Goal: Information Seeking & Learning: Learn about a topic

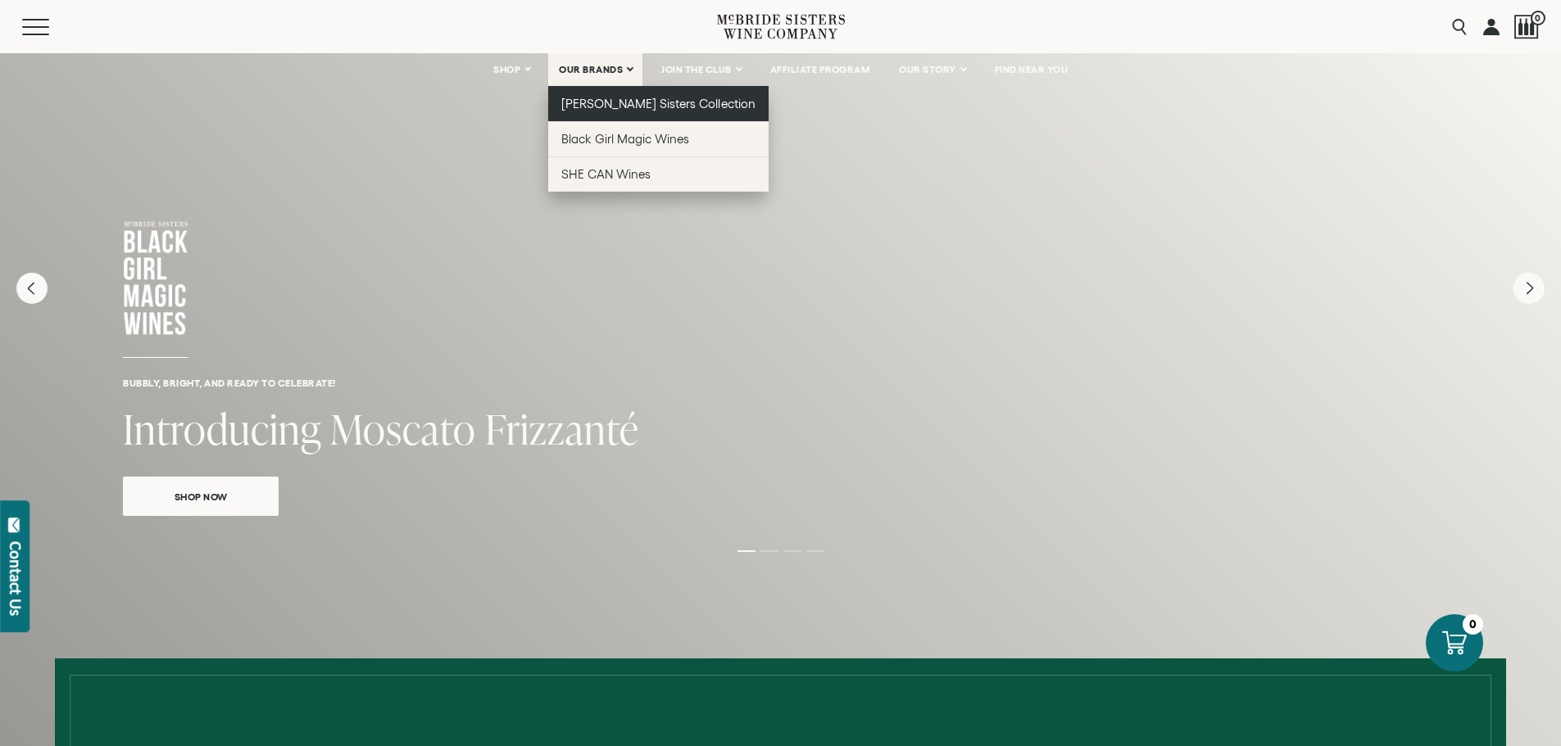
click at [621, 102] on span "[PERSON_NAME] Sisters Collection" at bounding box center [658, 104] width 194 height 14
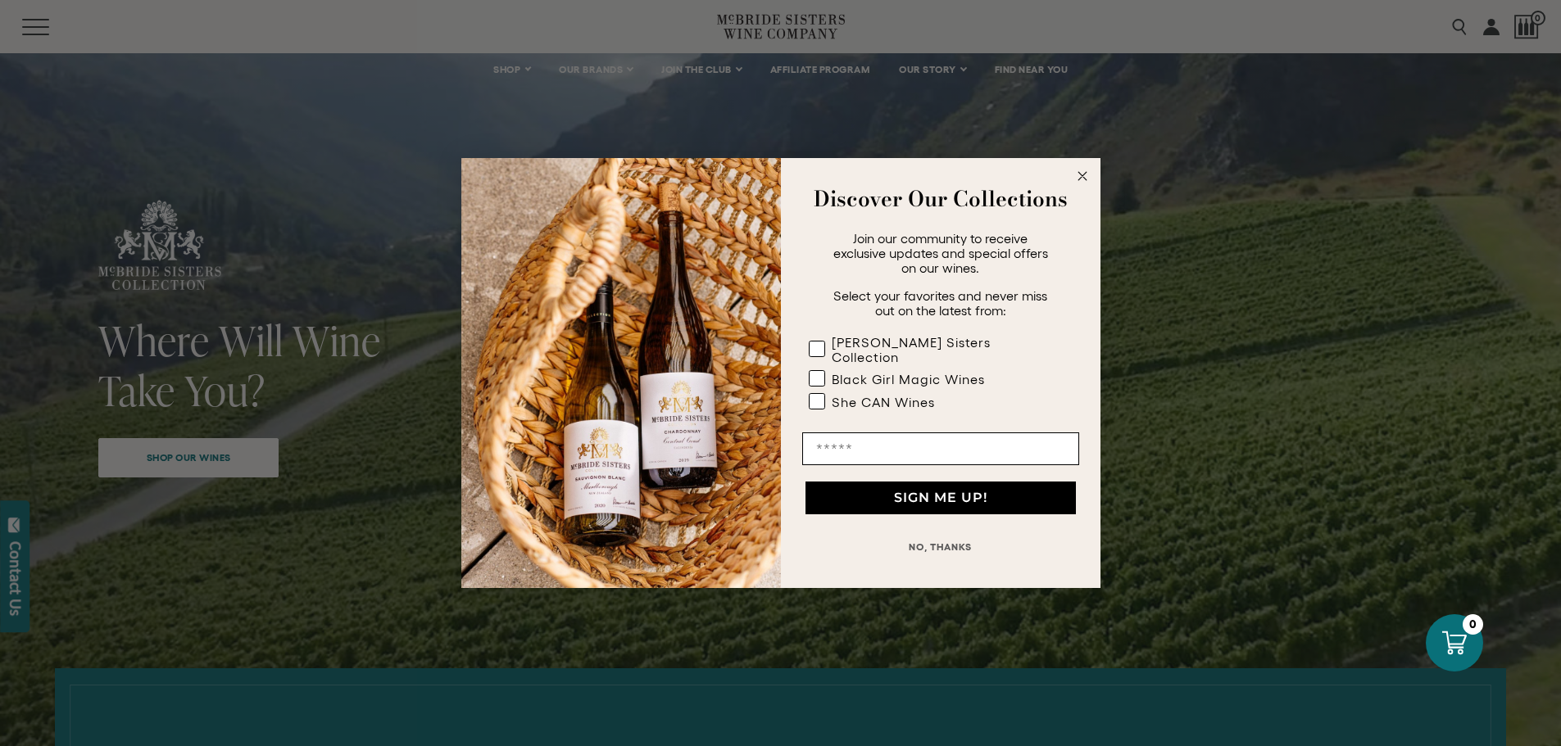
click at [1087, 178] on circle "Close dialog" at bounding box center [1081, 176] width 19 height 19
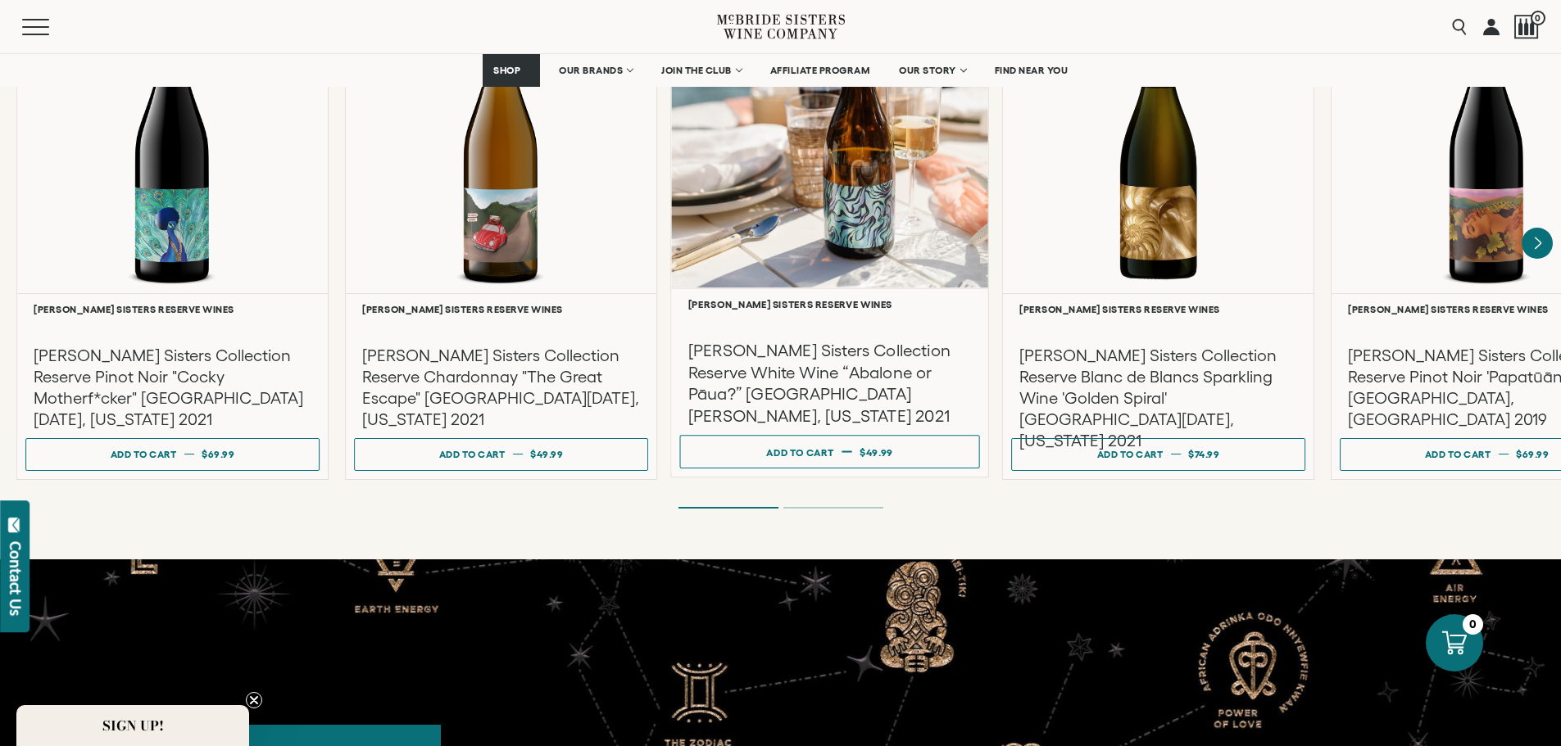
scroll to position [3277, 0]
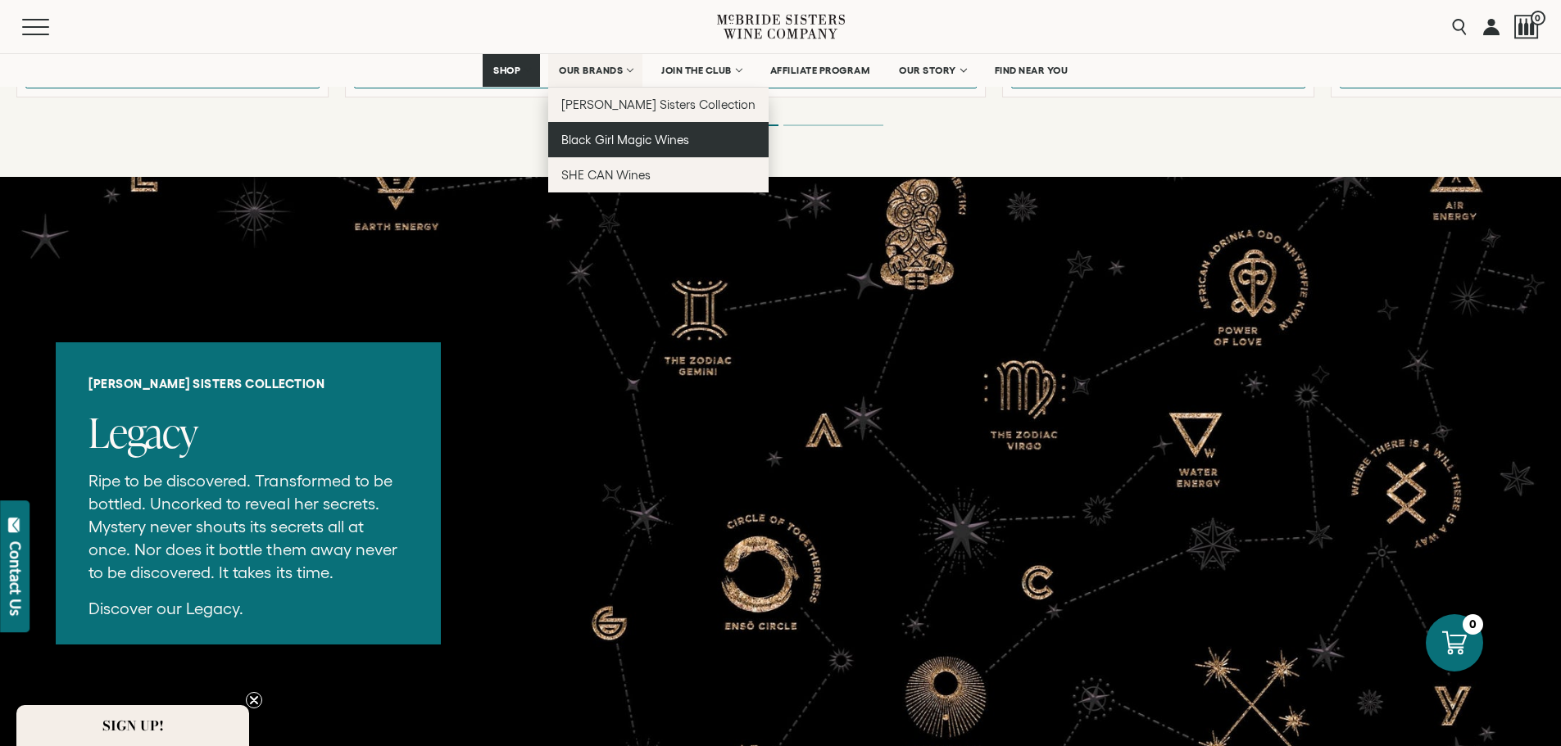
click at [617, 135] on span "Black Girl Magic Wines" at bounding box center [625, 140] width 128 height 14
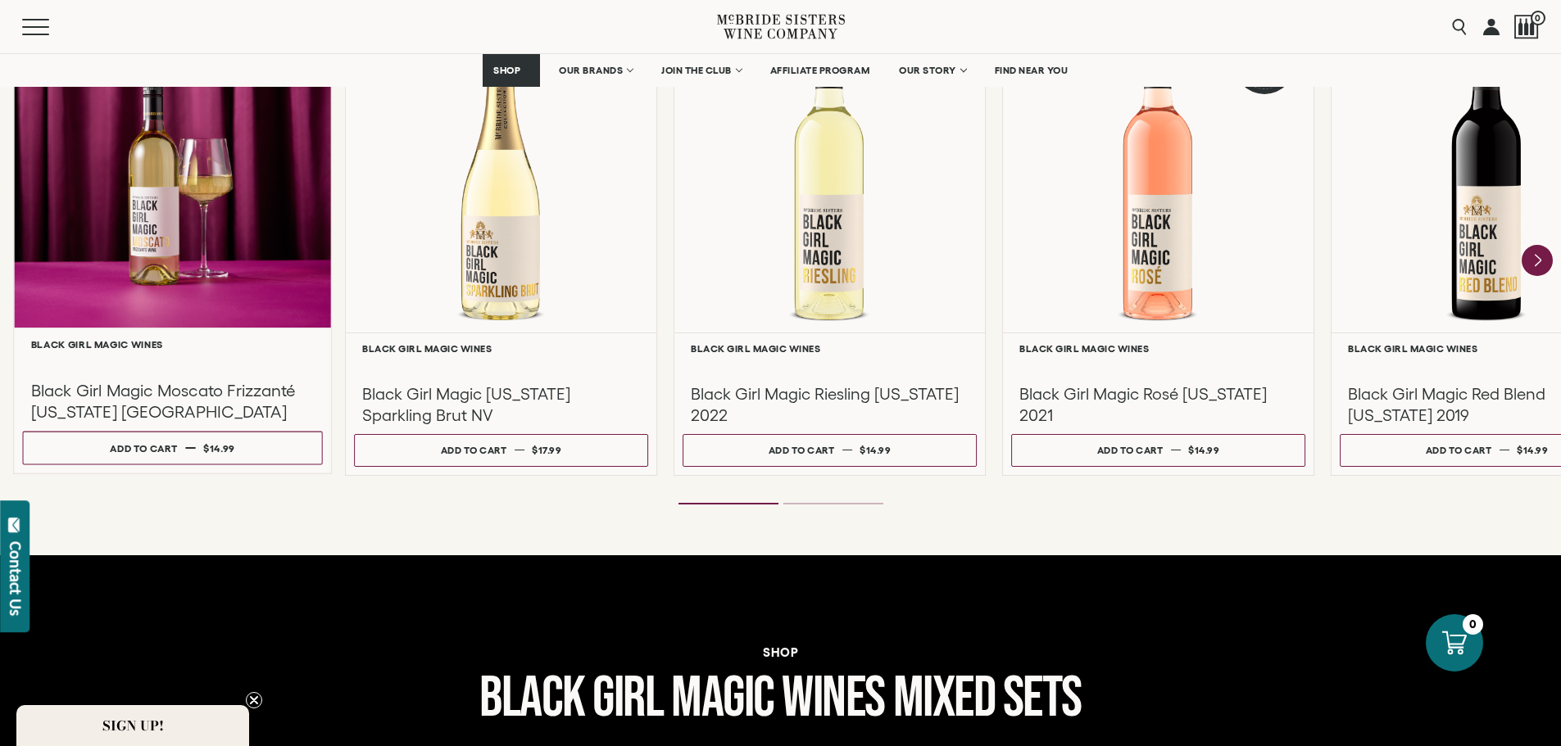
scroll to position [1393, 0]
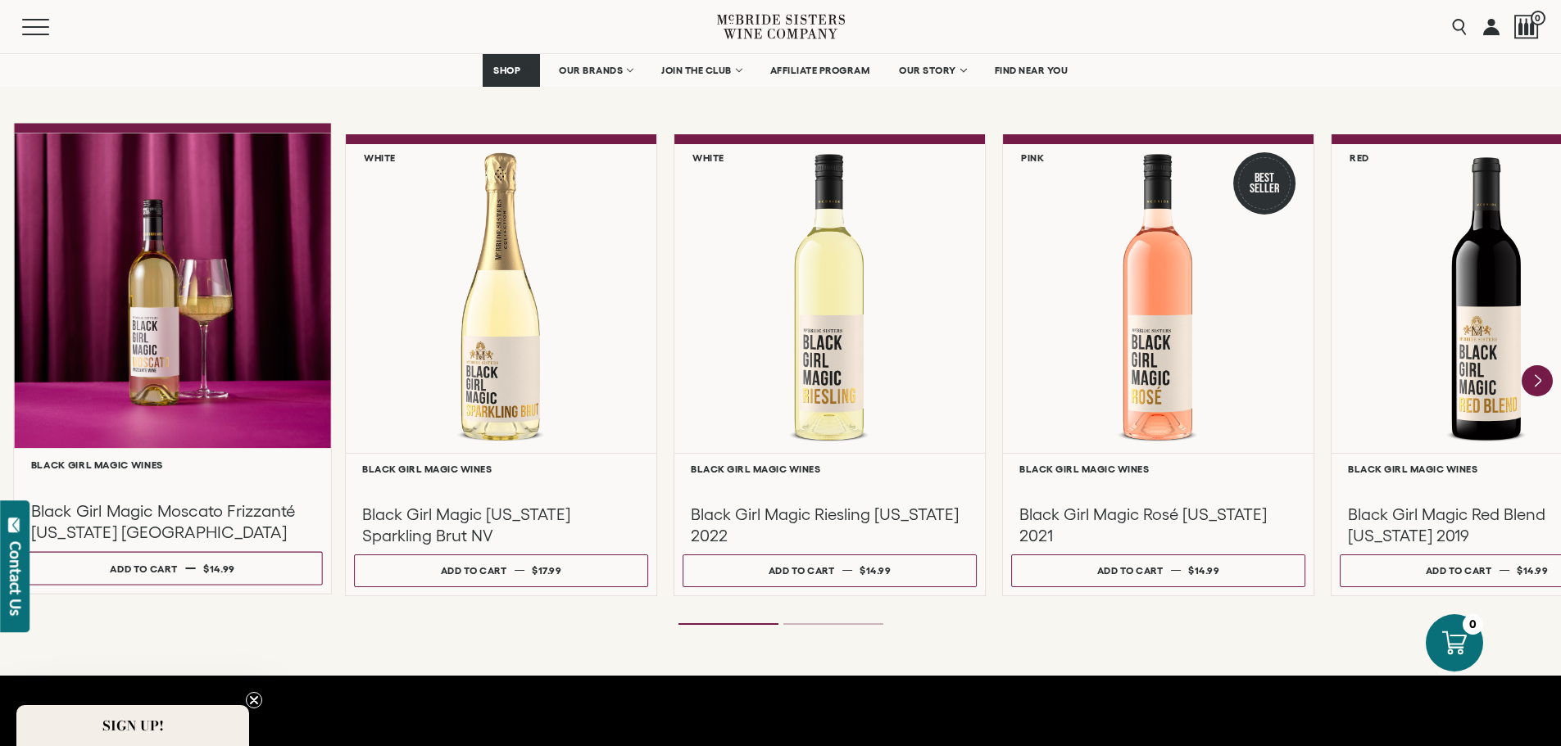
click at [240, 356] on div at bounding box center [172, 290] width 317 height 315
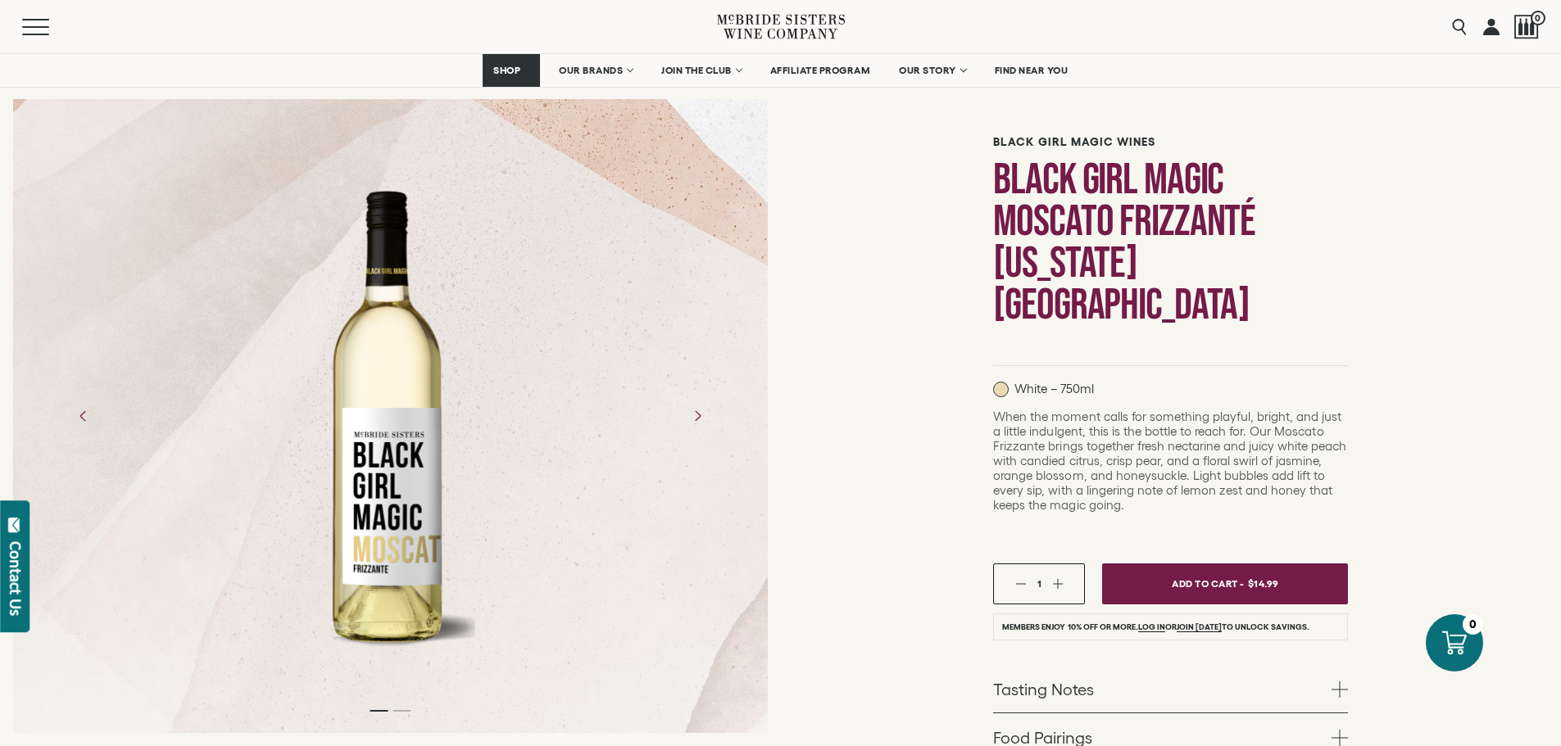
scroll to position [328, 0]
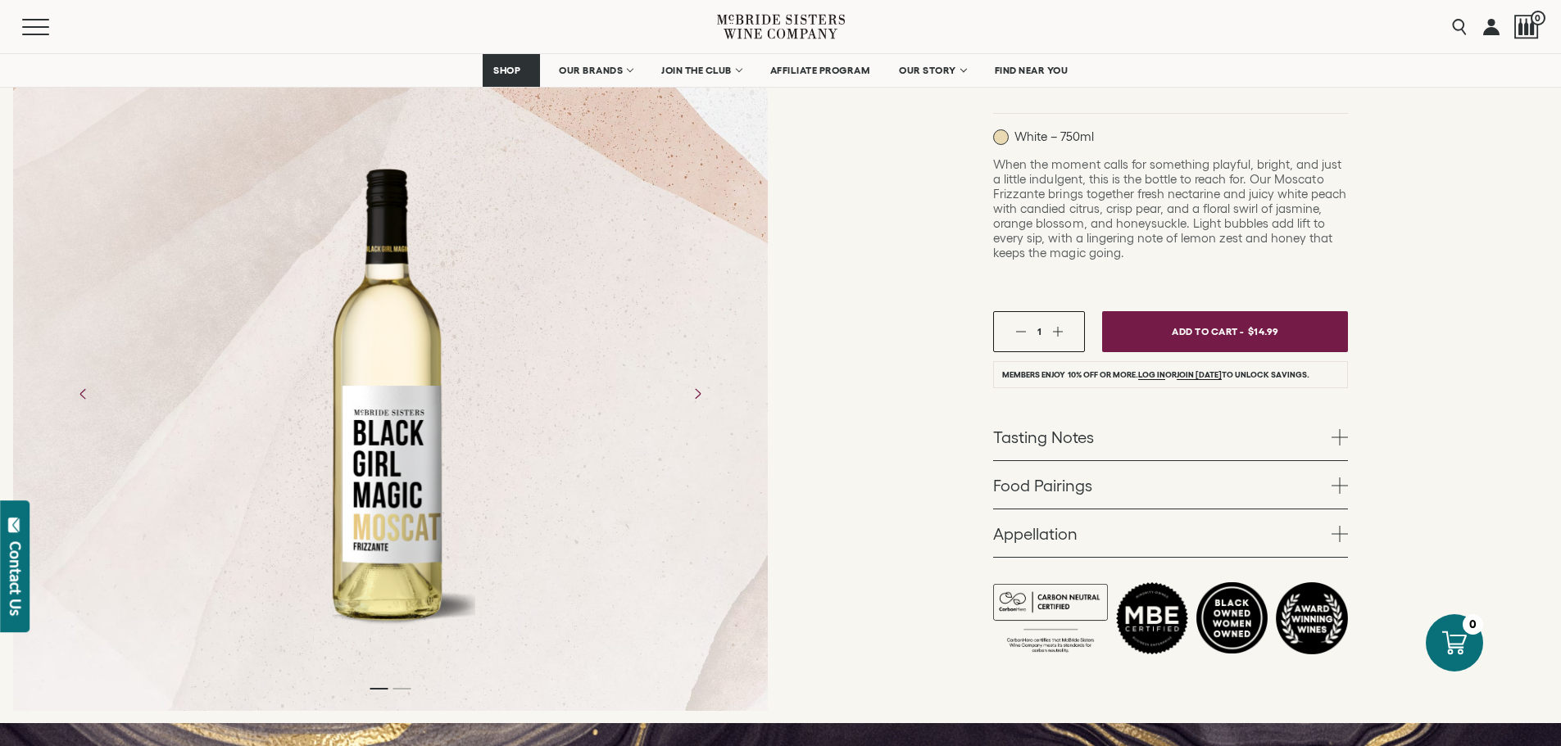
click at [1334, 526] on span at bounding box center [1339, 534] width 16 height 16
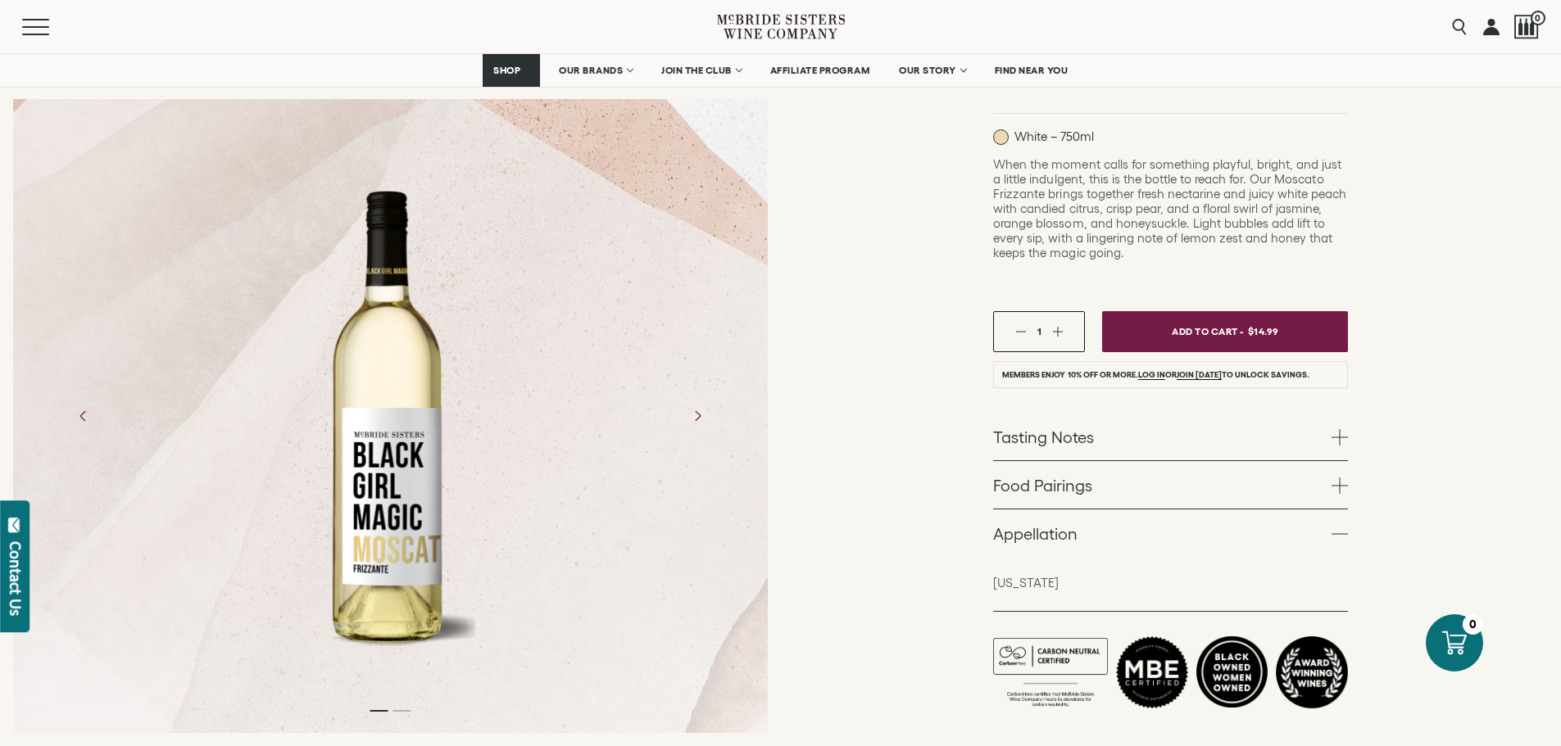
click at [1336, 478] on span at bounding box center [1339, 486] width 16 height 16
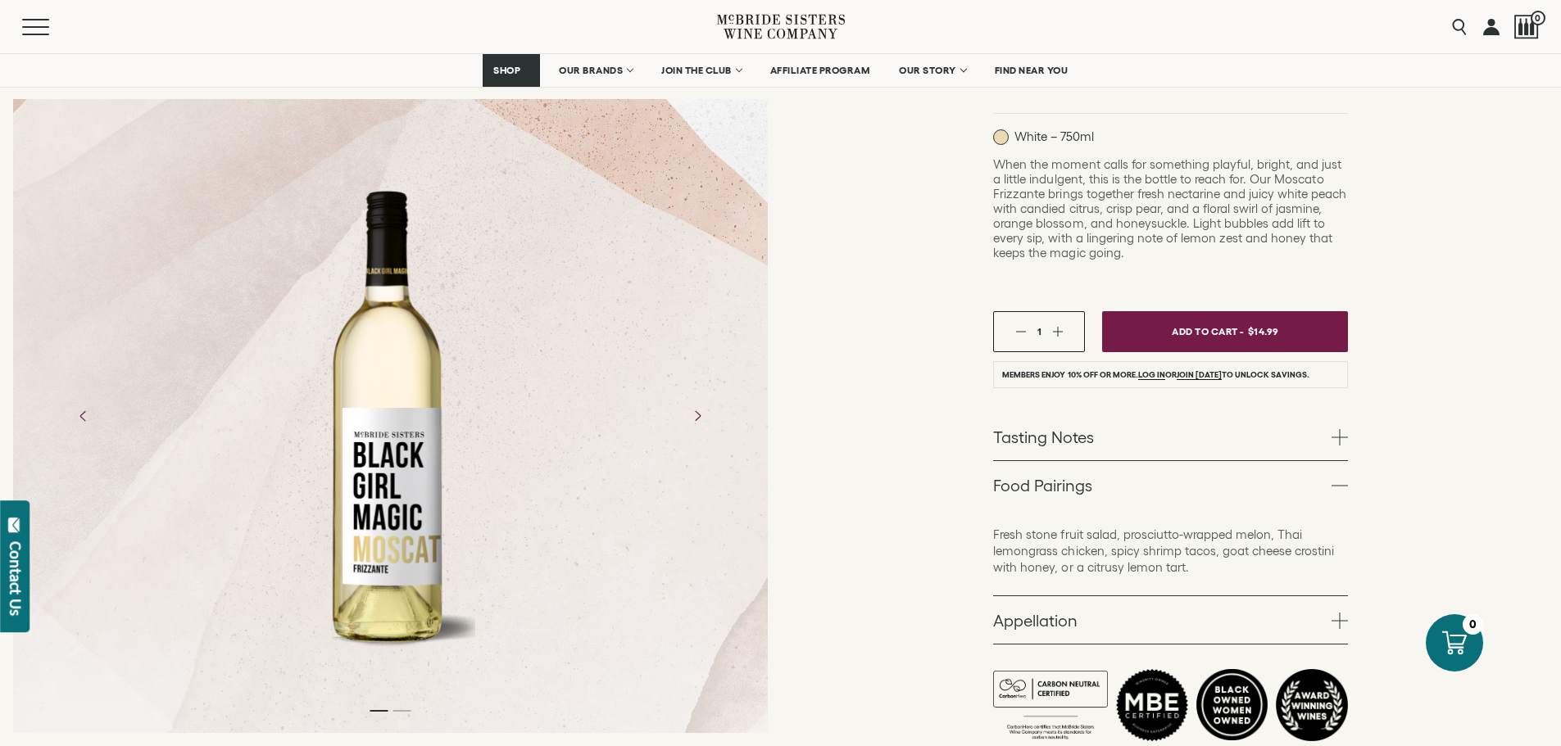
click at [1335, 429] on span at bounding box center [1339, 437] width 16 height 16
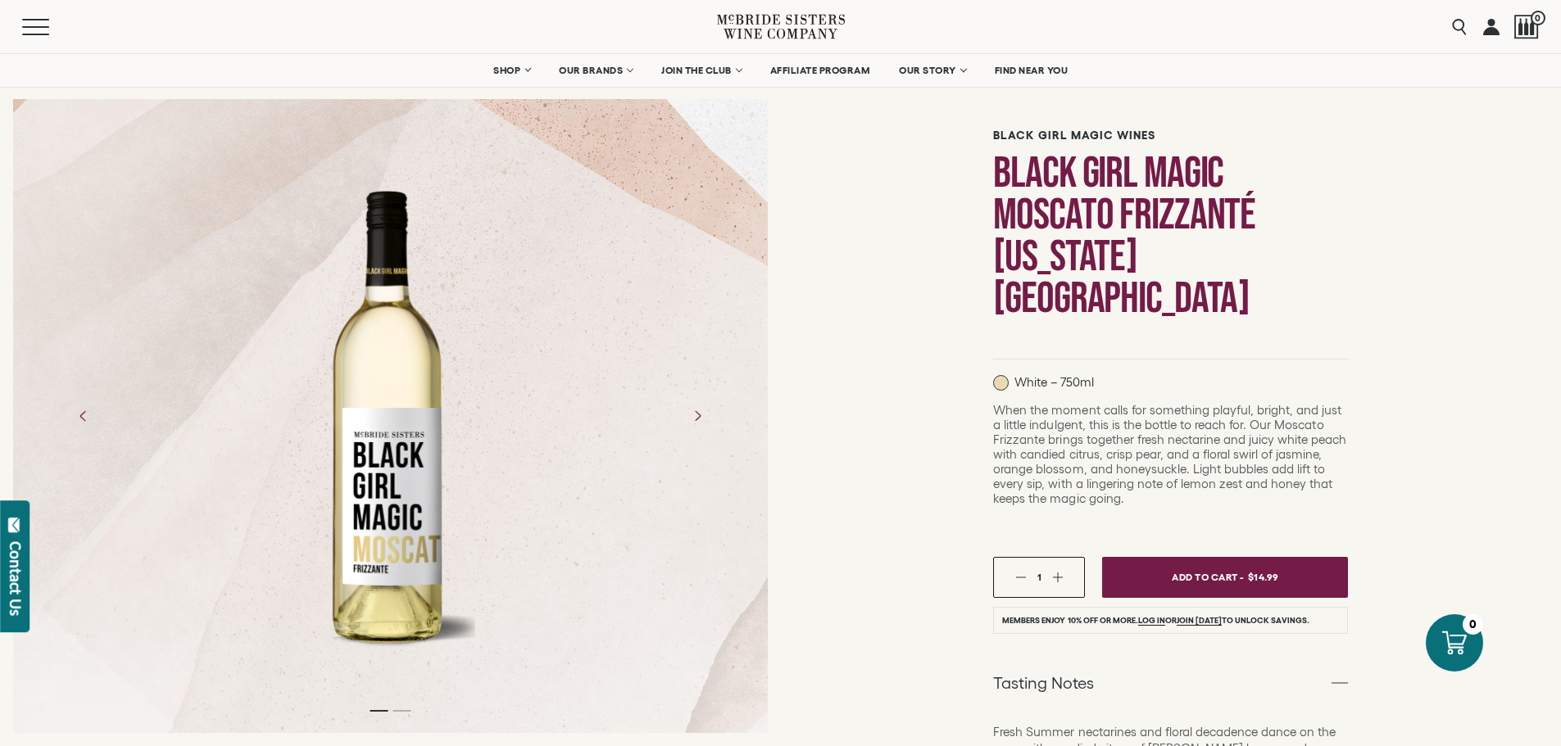
scroll to position [0, 0]
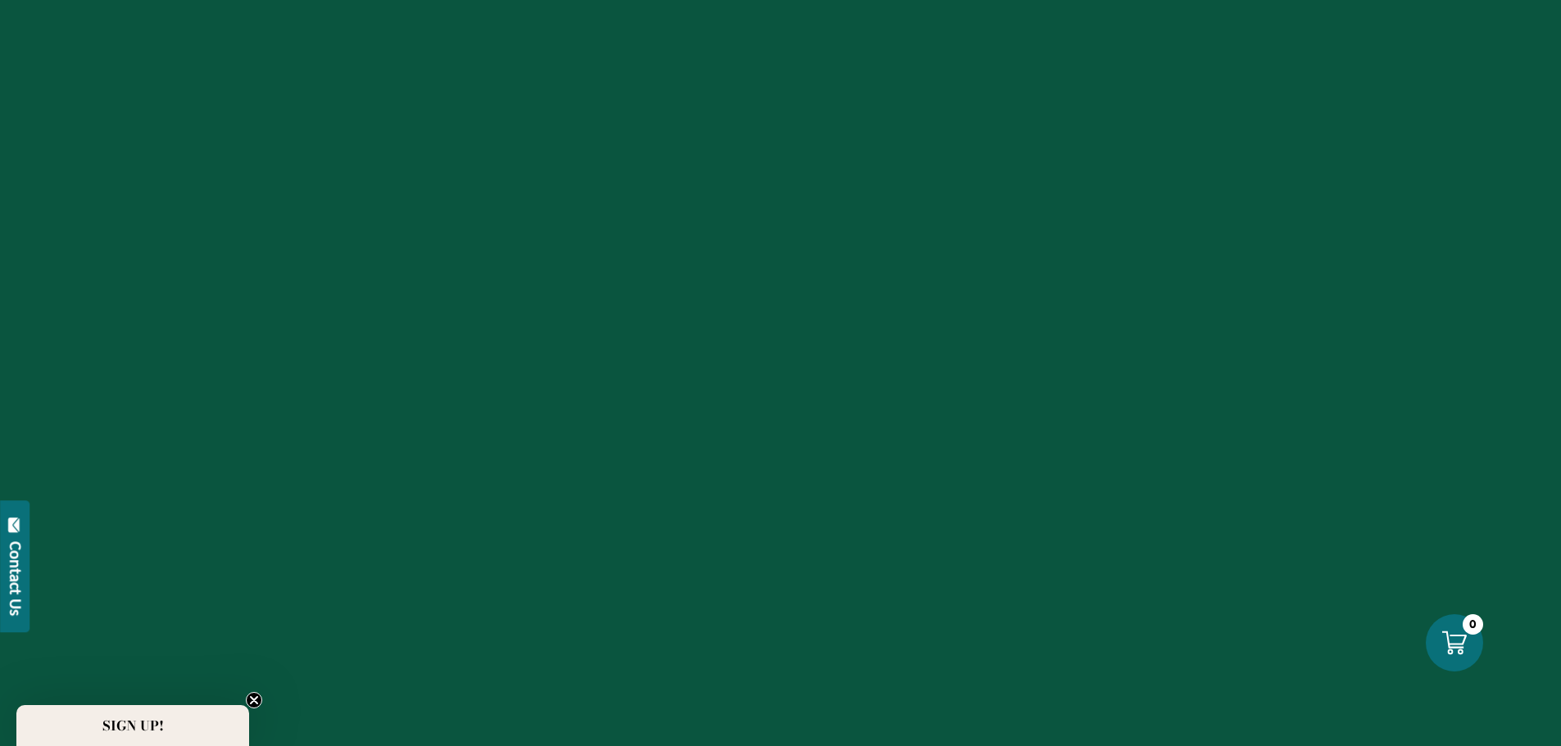
scroll to position [1393, 0]
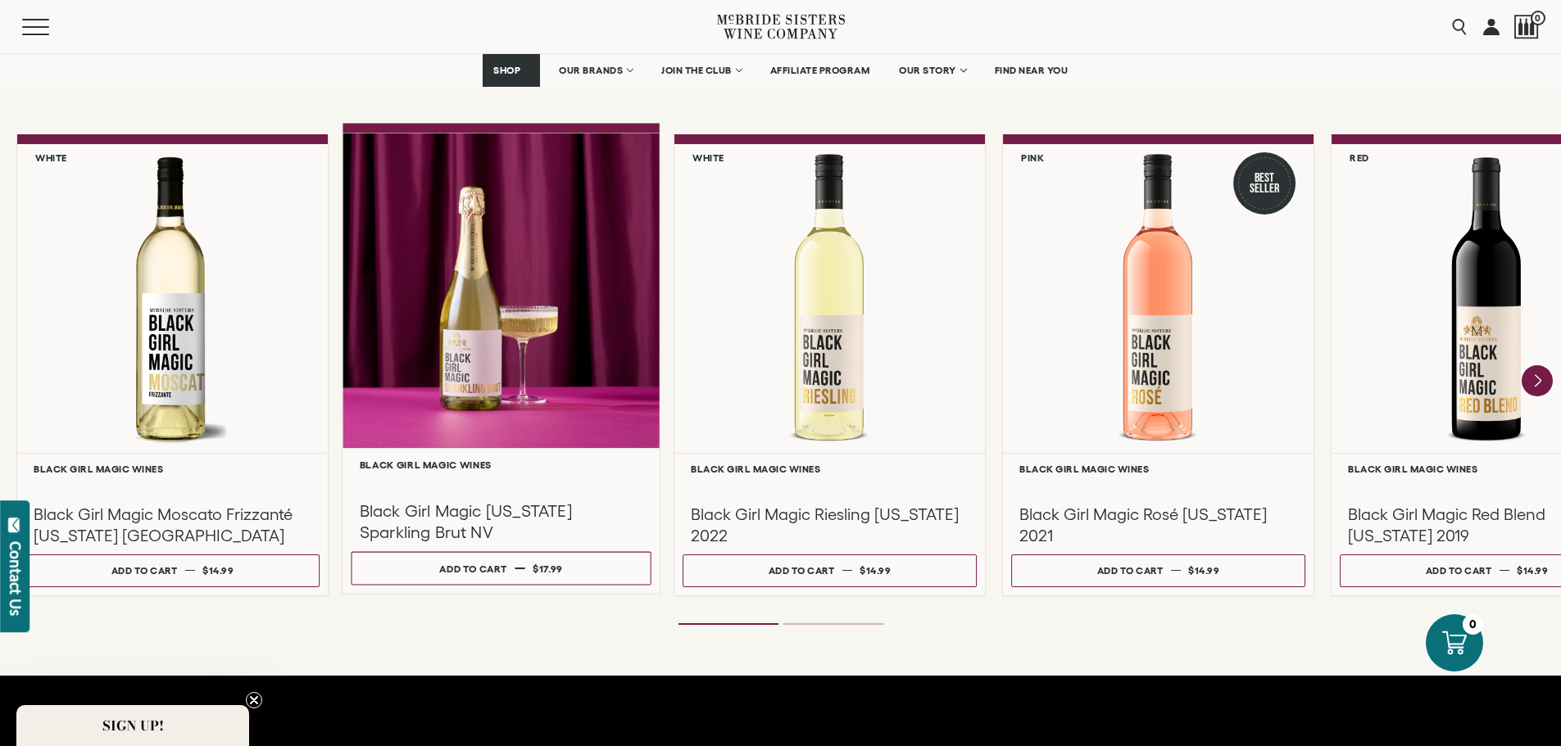
click at [566, 373] on div at bounding box center [500, 290] width 317 height 315
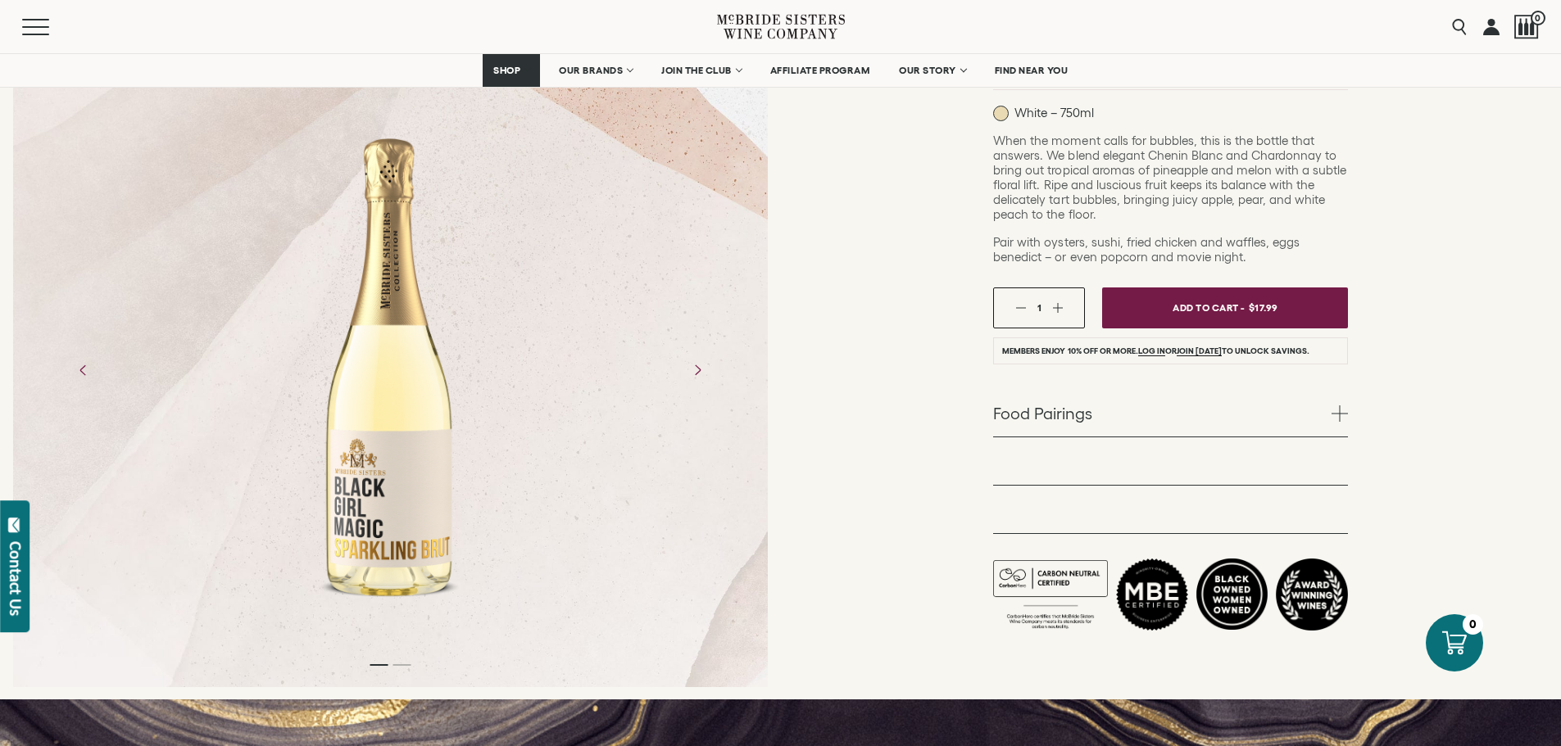
scroll to position [328, 0]
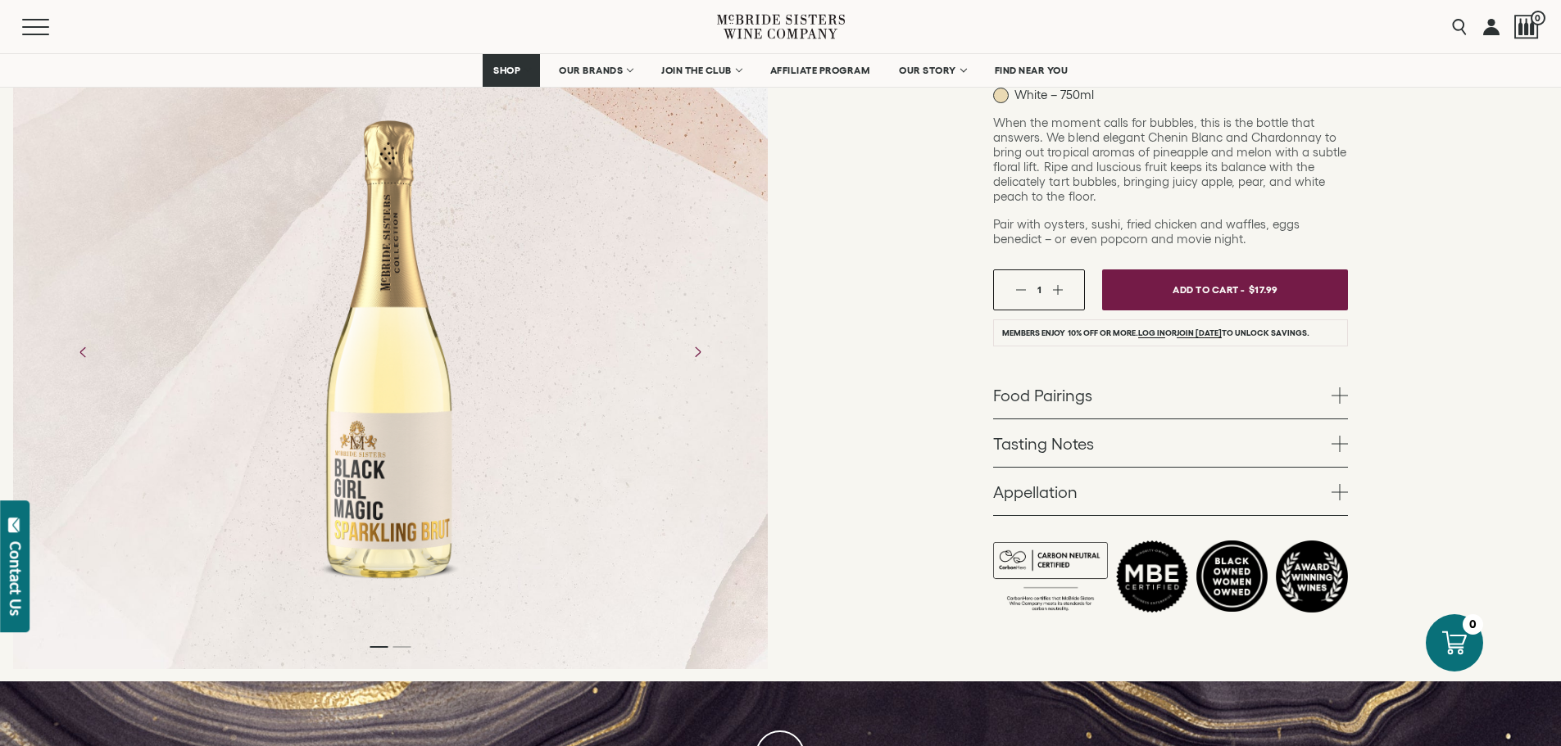
click at [1335, 443] on span at bounding box center [1339, 444] width 16 height 16
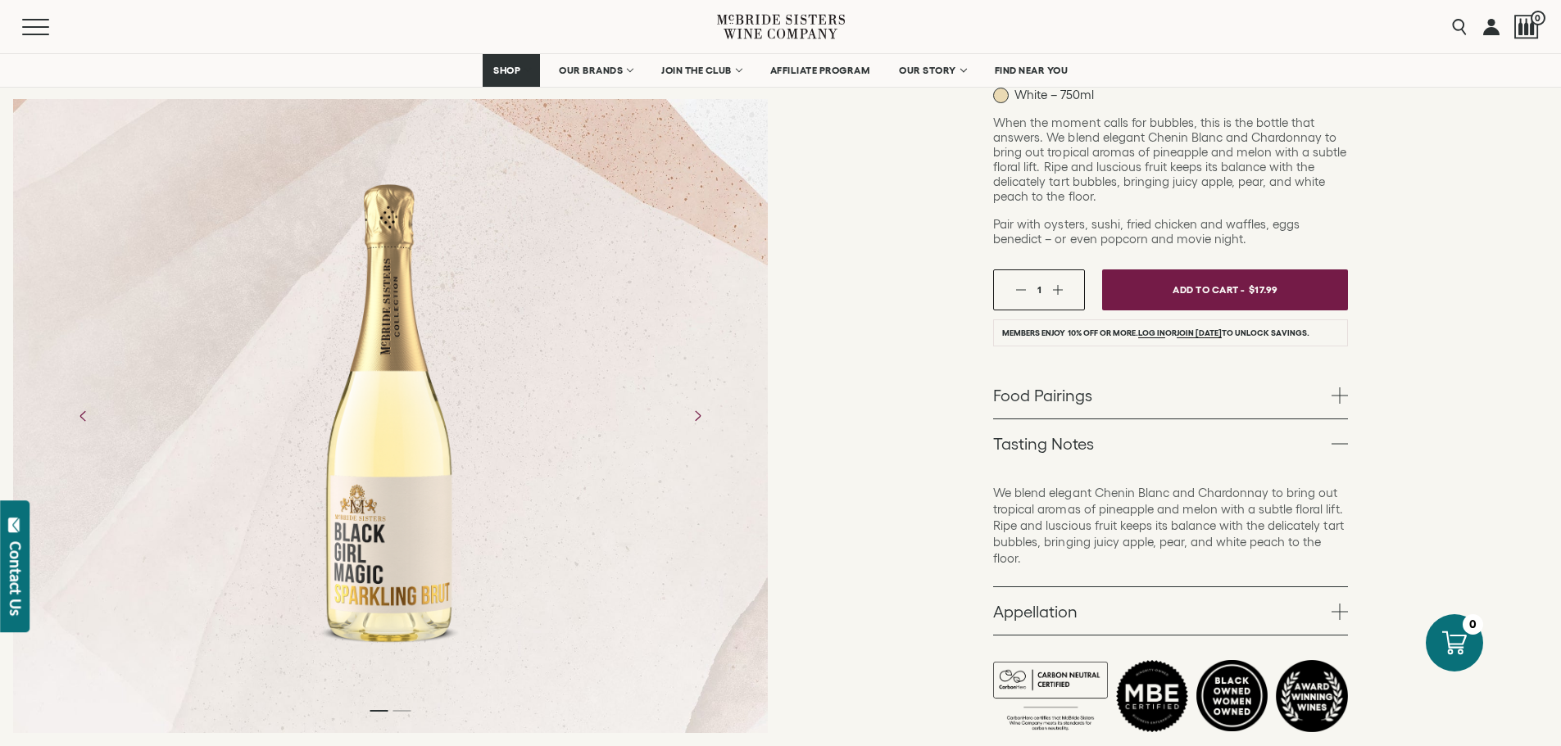
click at [1338, 615] on span at bounding box center [1339, 612] width 16 height 16
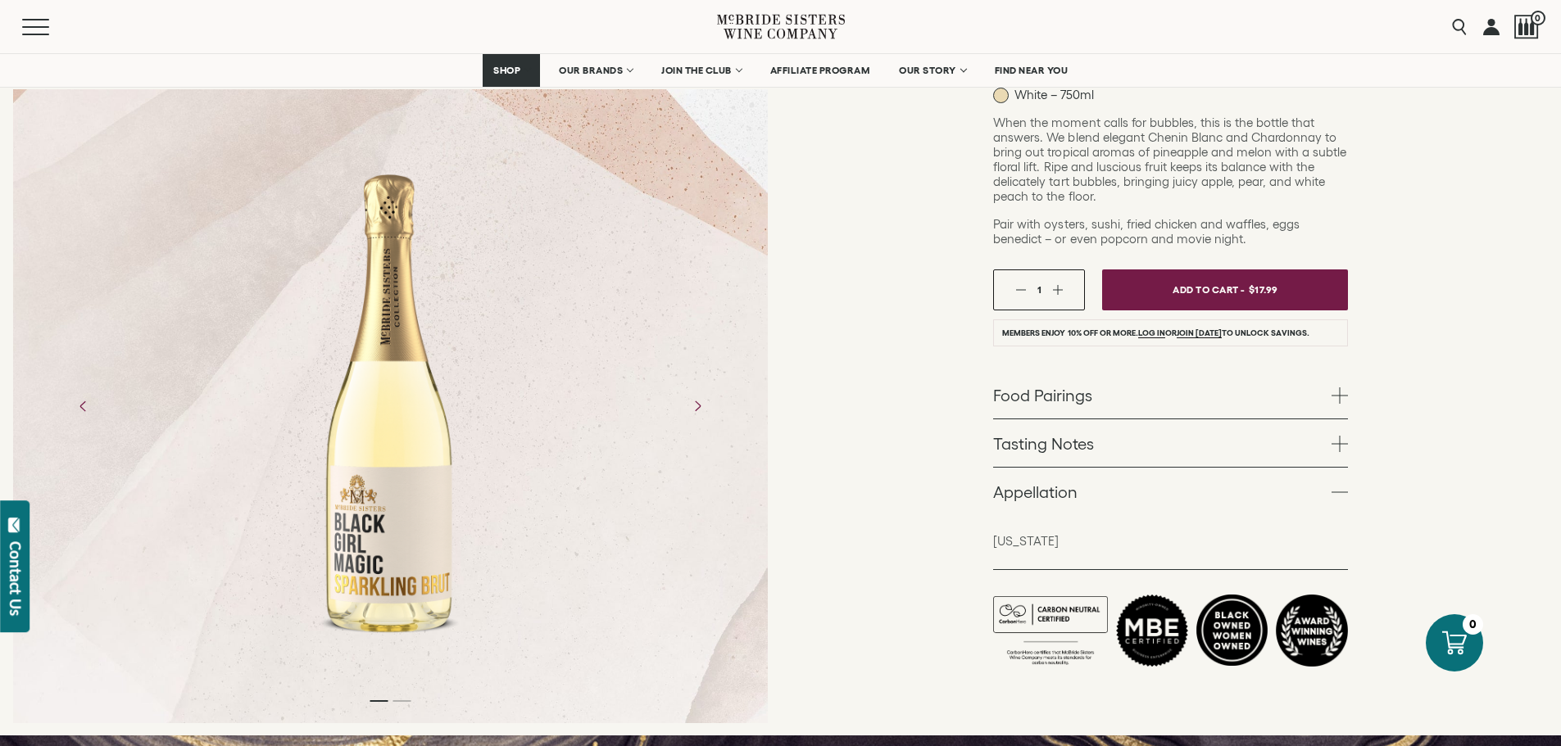
click at [1348, 405] on div "Black Girl Magic Wines Black Girl Magic California Sparkling Brut NV White – 75…" at bounding box center [1171, 272] width 781 height 930
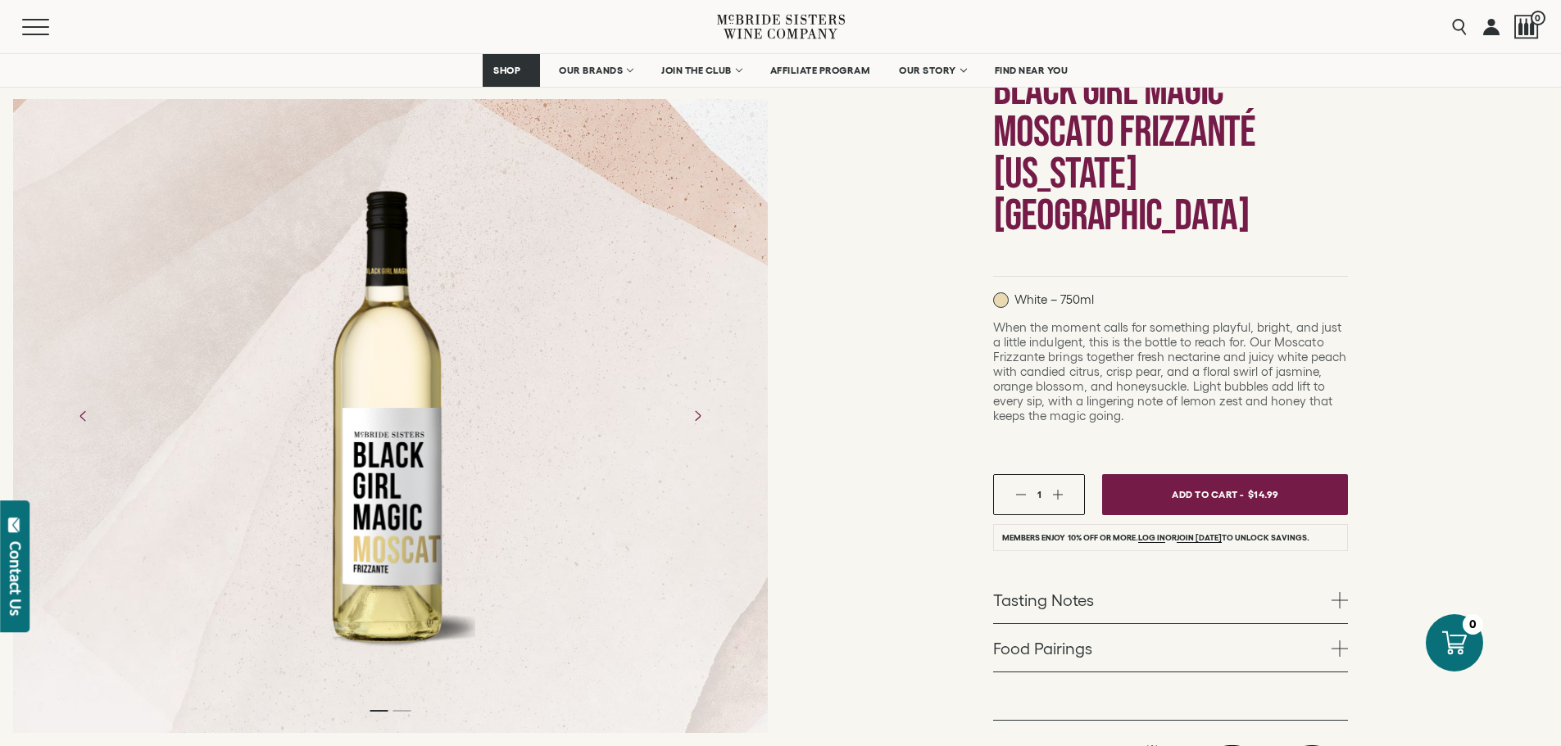
scroll to position [328, 0]
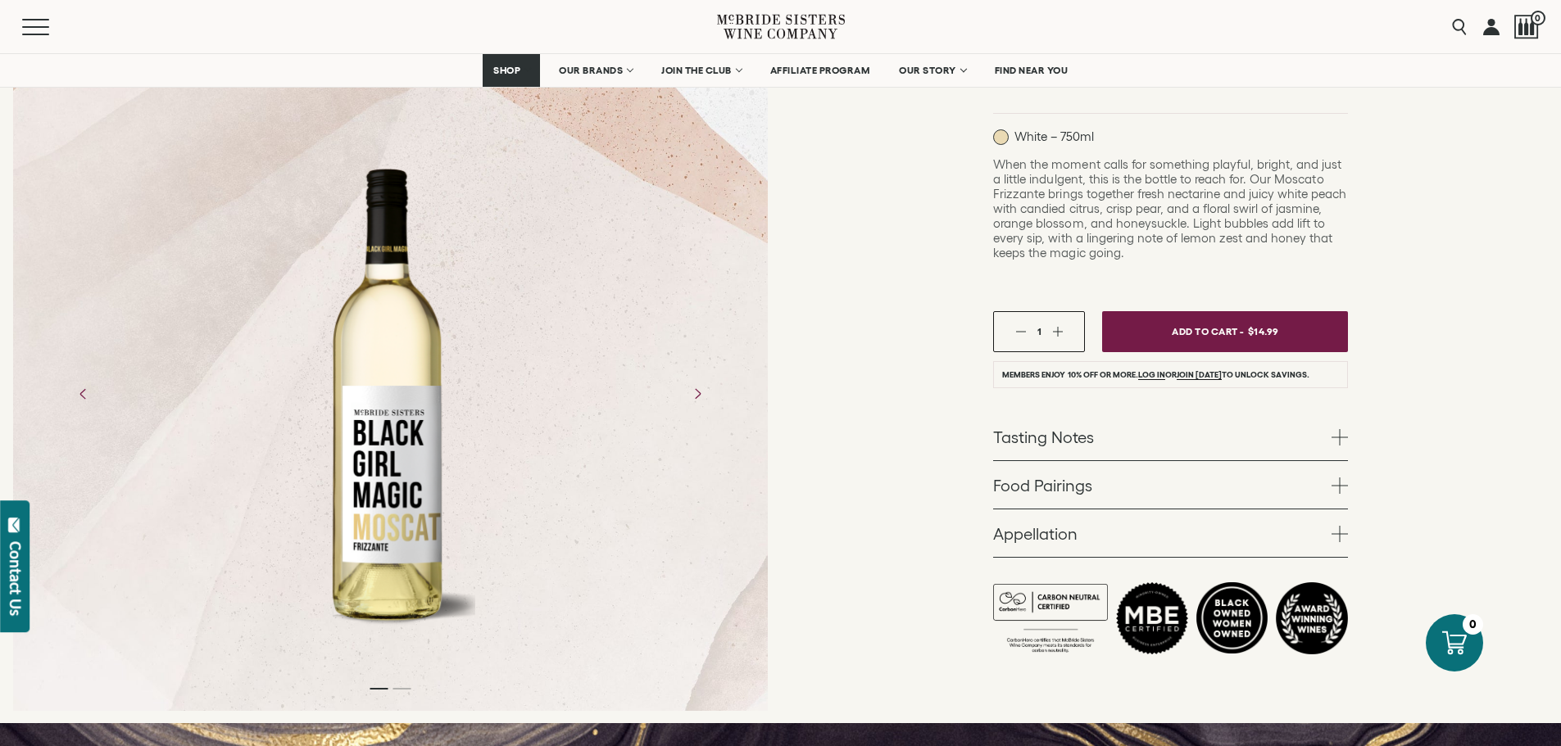
click at [1333, 429] on span at bounding box center [1339, 437] width 16 height 16
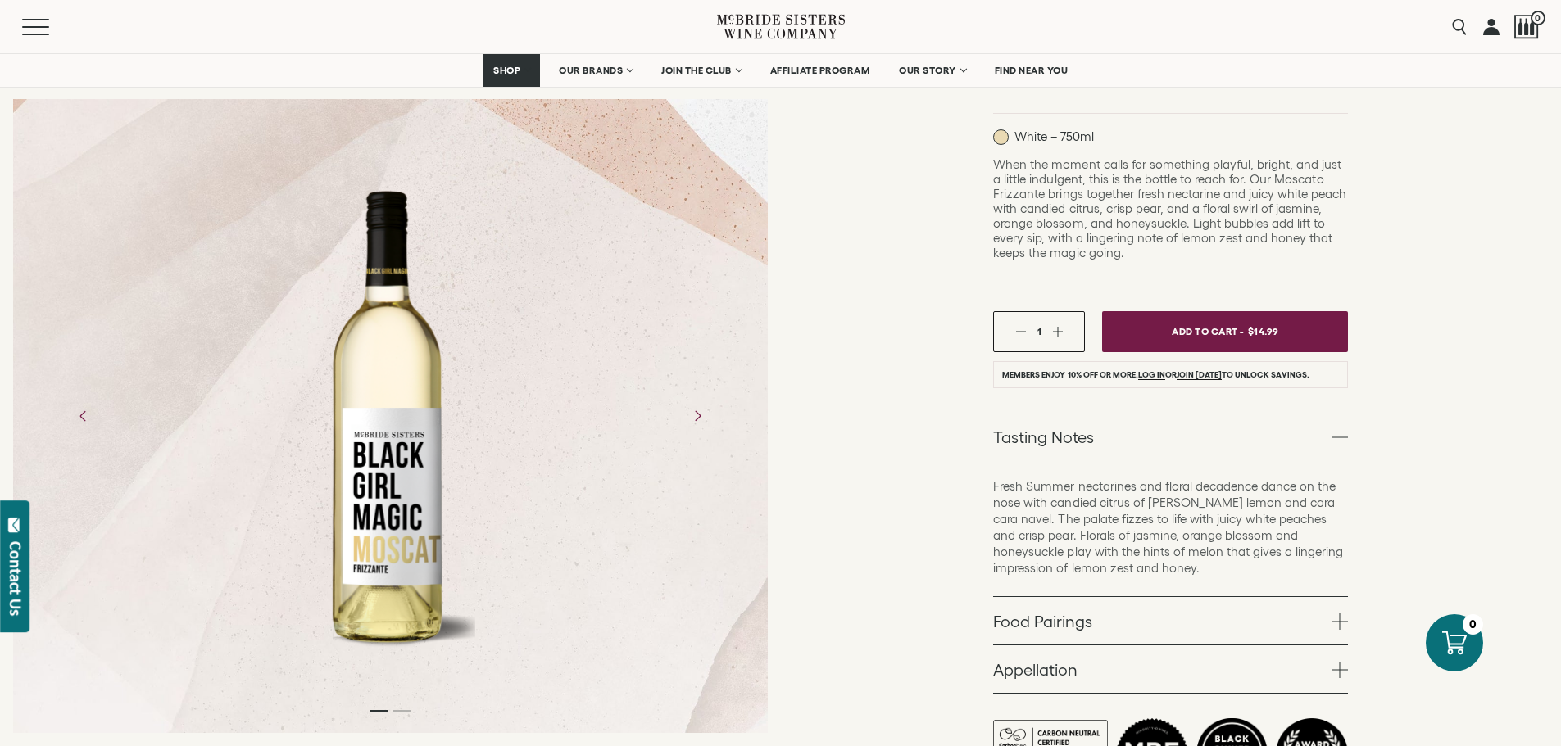
click at [1338, 614] on span at bounding box center [1339, 622] width 16 height 16
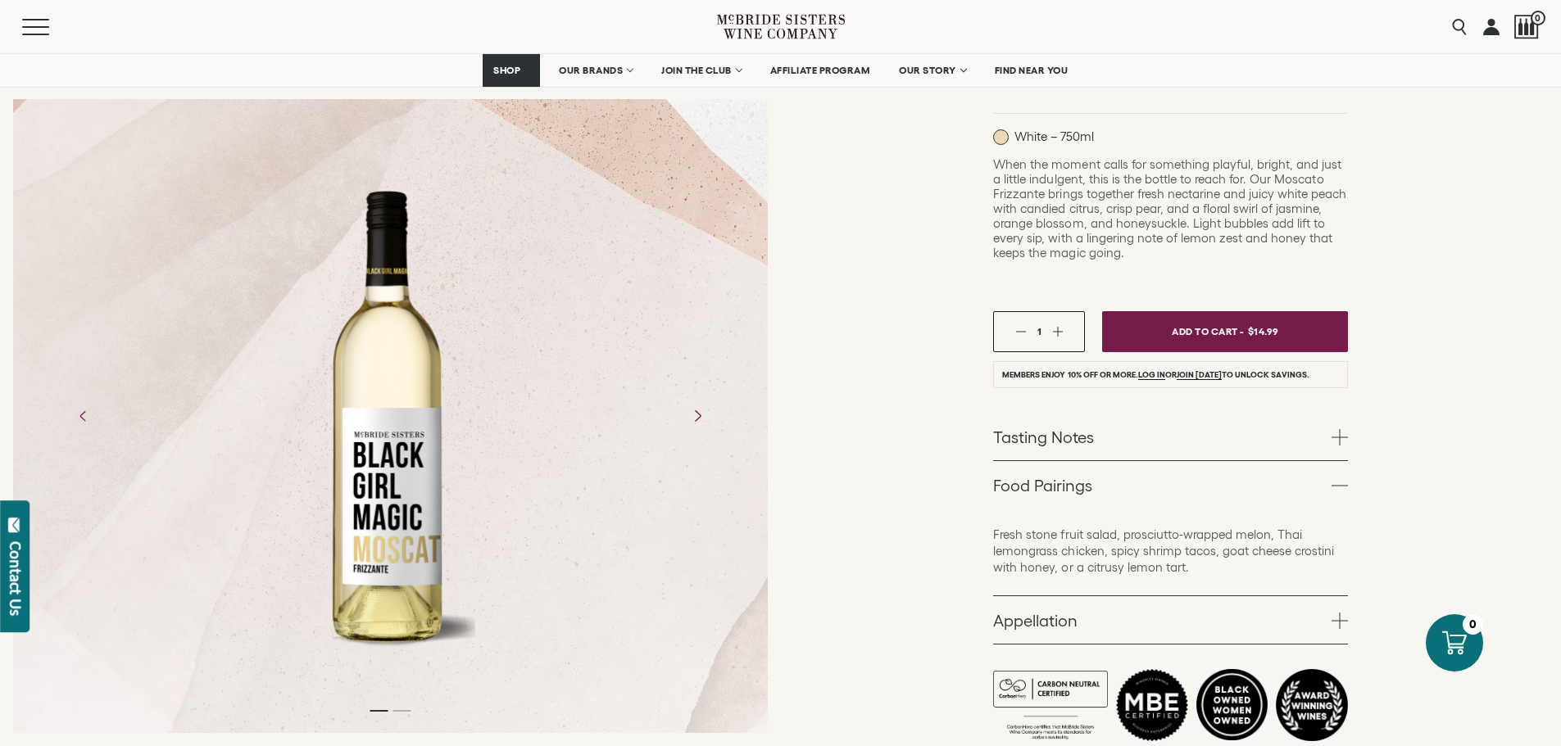
click at [696, 412] on button "Next" at bounding box center [696, 415] width 47 height 47
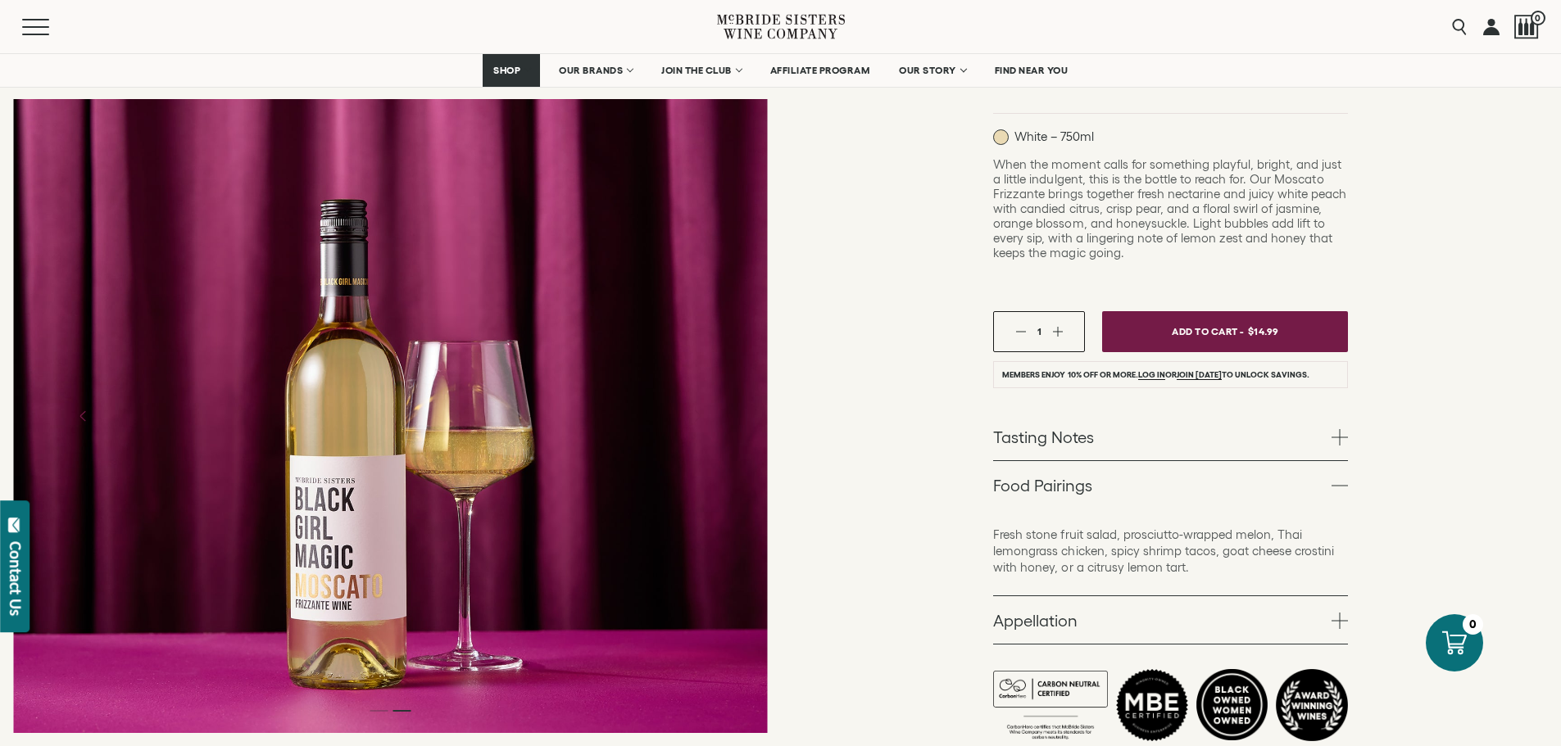
click at [694, 410] on icon "Next" at bounding box center [696, 415] width 29 height 29
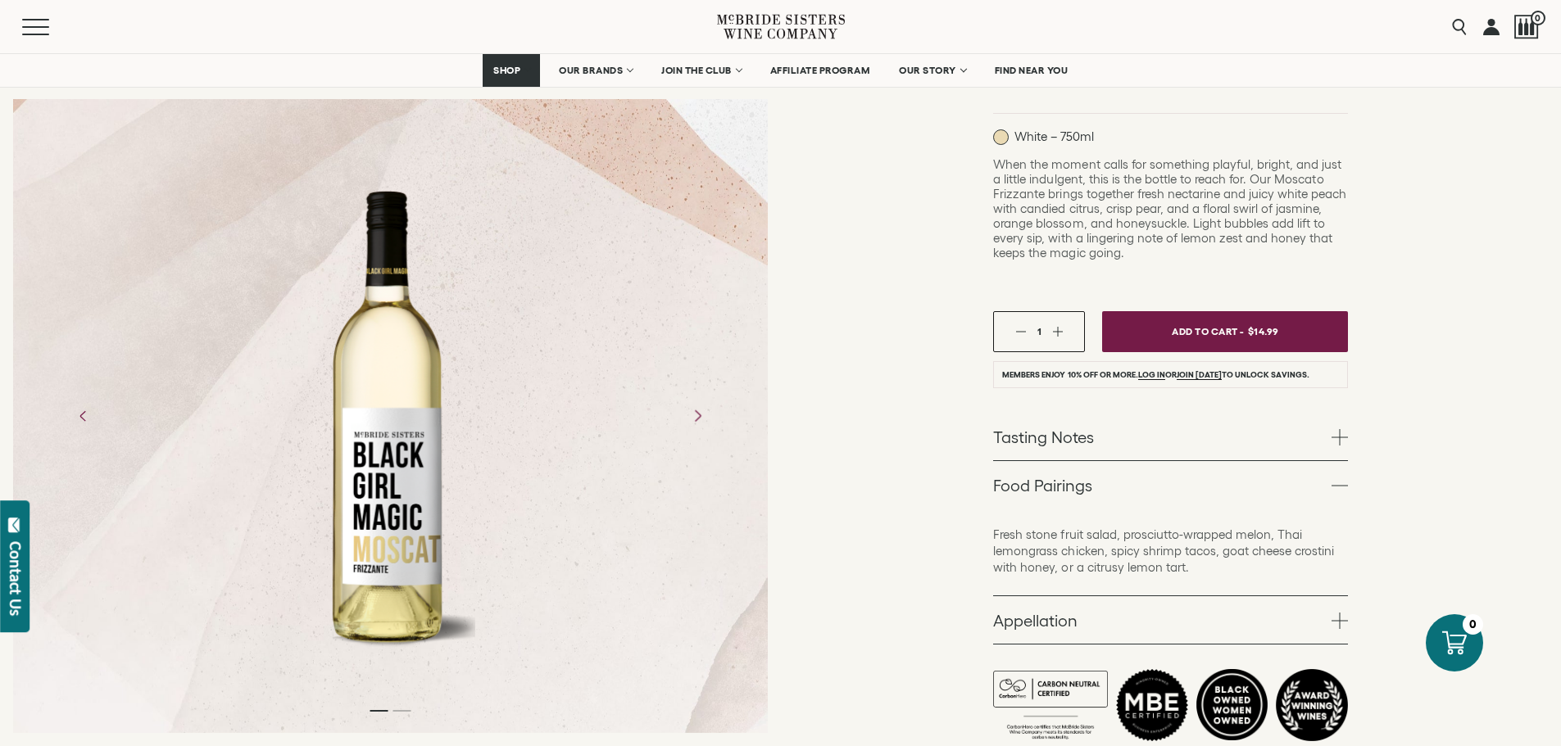
click at [694, 410] on icon "Next" at bounding box center [696, 415] width 29 height 29
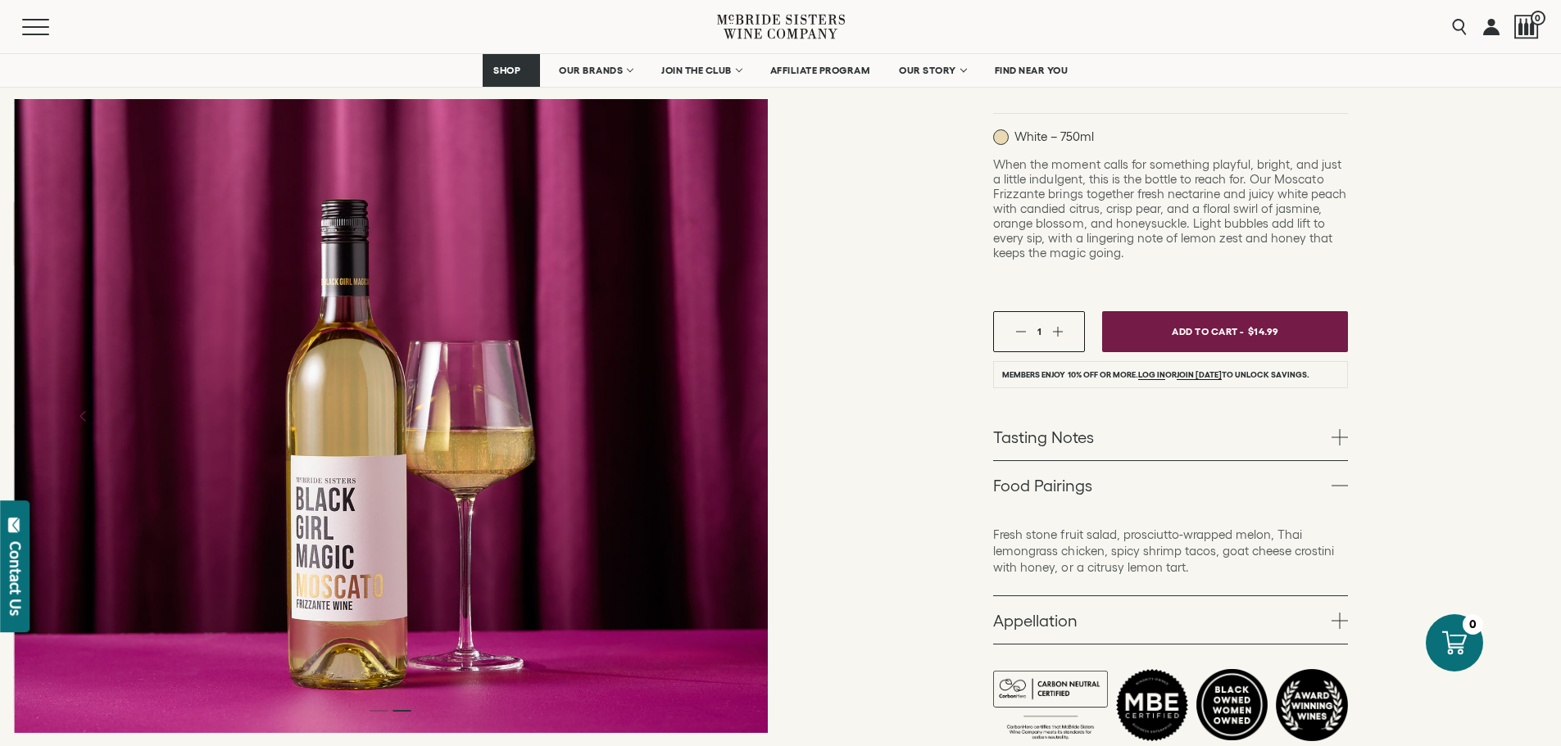
click at [694, 410] on icon "Next" at bounding box center [696, 415] width 29 height 29
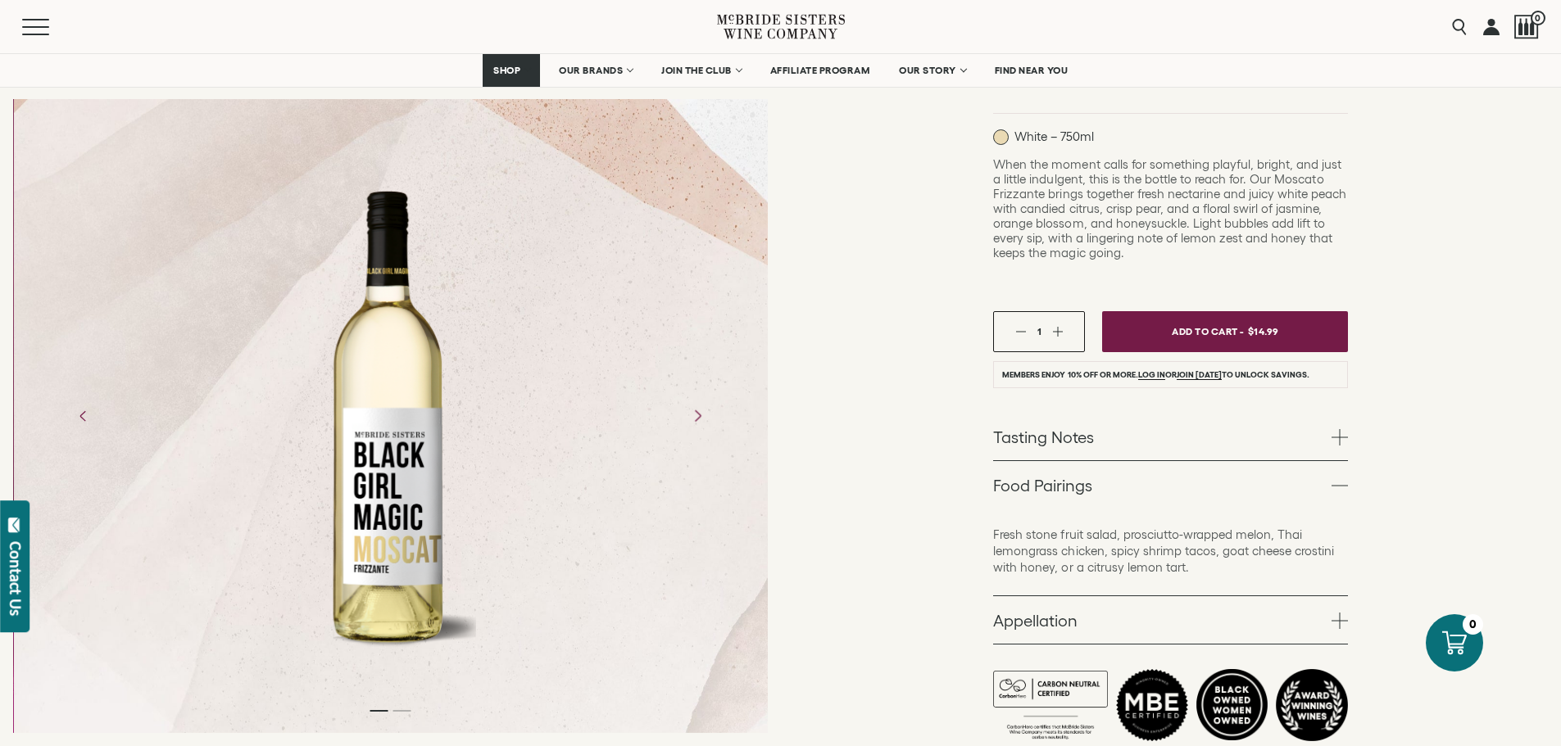
click at [694, 410] on icon "Next" at bounding box center [696, 415] width 29 height 29
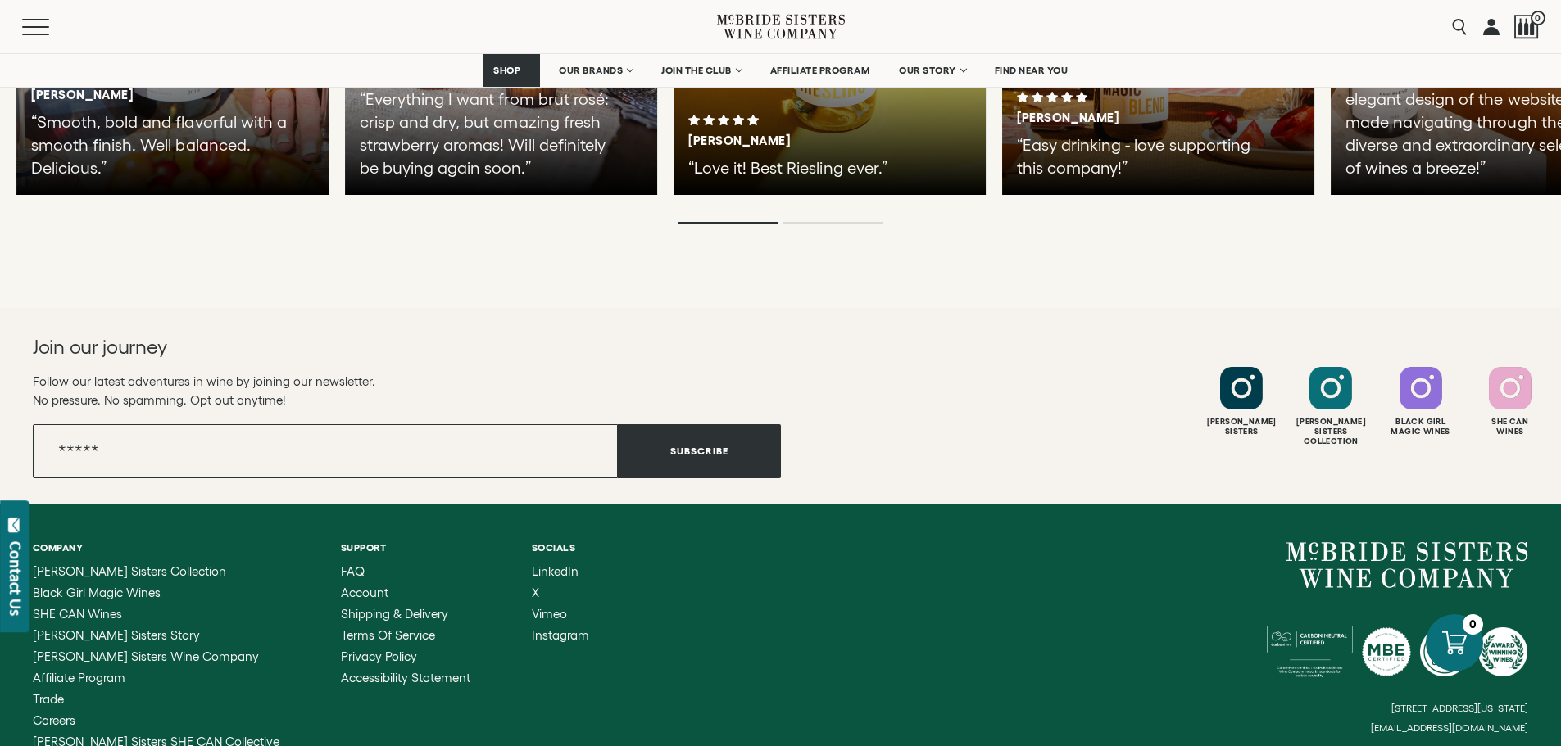
scroll to position [4198, 0]
